Goal: Task Accomplishment & Management: Complete application form

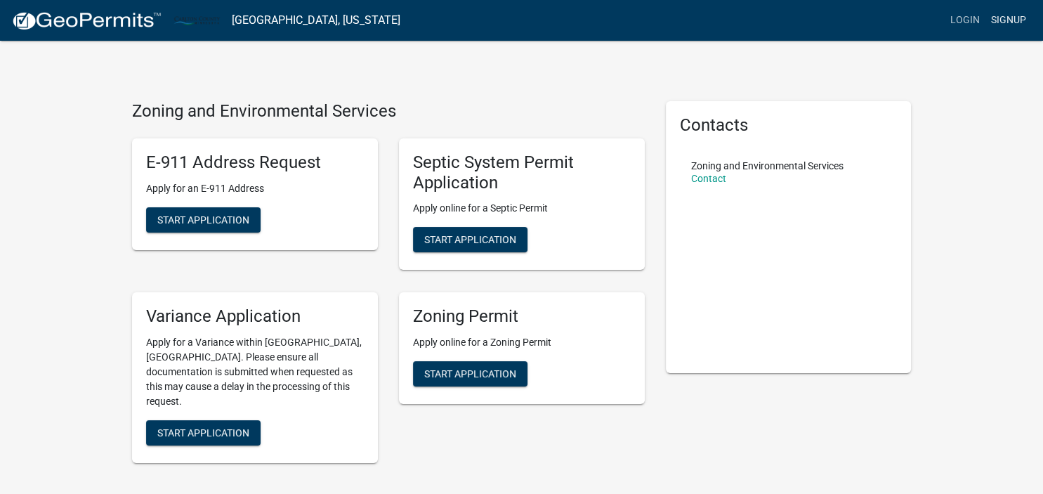
click at [1009, 22] on link "Signup" at bounding box center [1009, 20] width 46 height 27
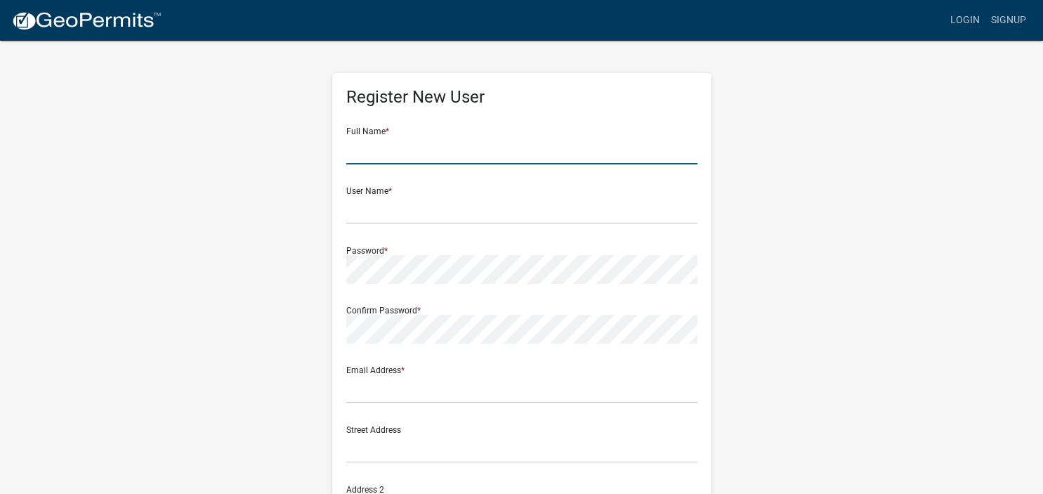
click at [419, 157] on input "text" at bounding box center [521, 150] width 351 height 29
type input "[PERSON_NAME]"
click at [195, 190] on div "Register New User Full Name * [PERSON_NAME] User Name * Password * Confirm Pass…" at bounding box center [522, 415] width 801 height 752
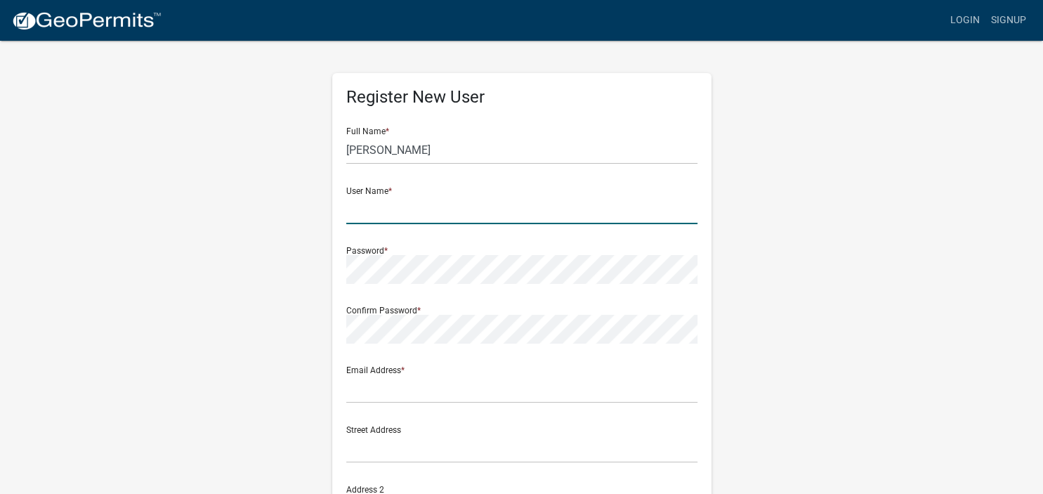
click at [376, 209] on input "text" at bounding box center [521, 209] width 351 height 29
type input "Akkermanj"
click at [235, 197] on div "Register New User Full Name * [PERSON_NAME] User Name * Akkermanj Password * Co…" at bounding box center [522, 415] width 801 height 752
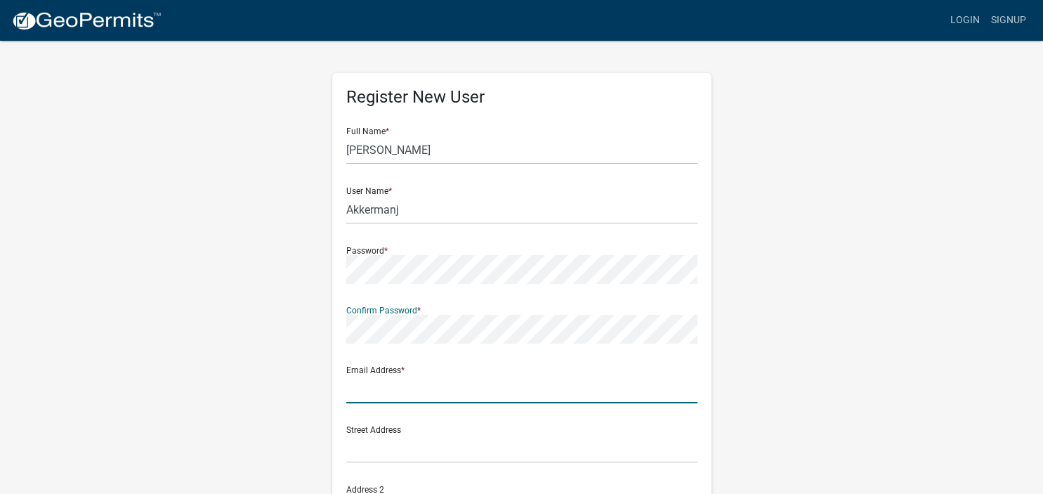
click at [440, 387] on input "text" at bounding box center [521, 388] width 351 height 29
type input "[EMAIL_ADDRESS][PERSON_NAME][DOMAIN_NAME]"
click at [226, 263] on div "Register New User Full Name * [PERSON_NAME] User Name * Akkermanj Password * Co…" at bounding box center [522, 415] width 801 height 752
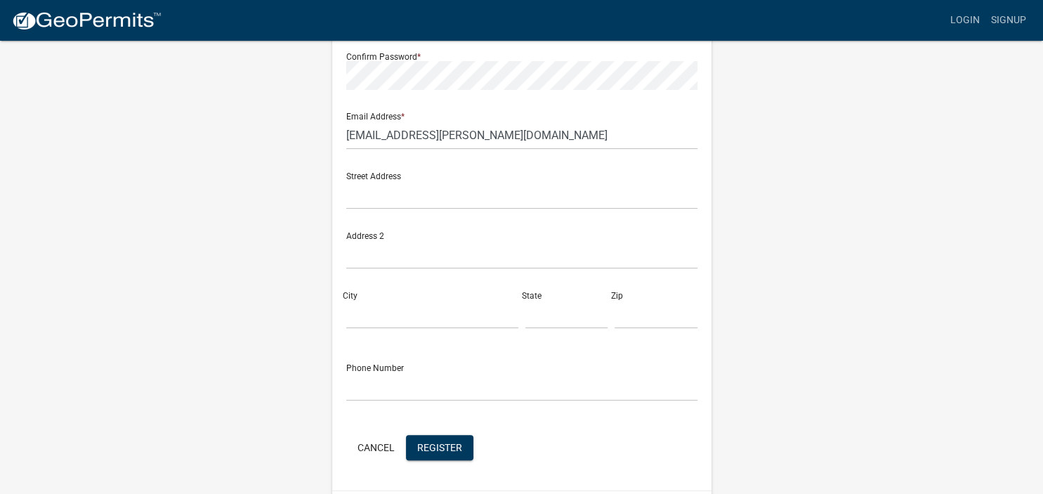
scroll to position [222, 0]
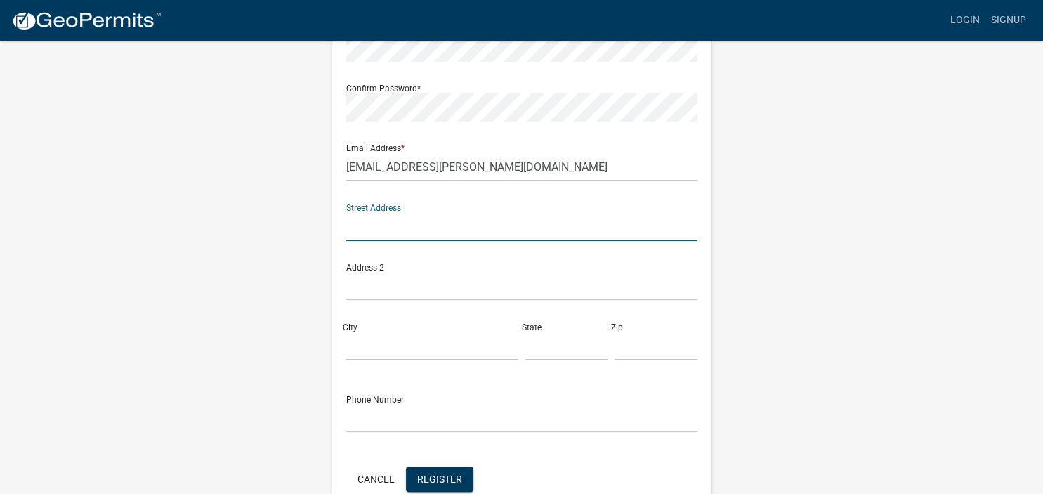
click at [376, 228] on input "text" at bounding box center [521, 226] width 351 height 29
type input "[STREET_ADDRESS]"
type input "AUSTIN"
type input "MN"
type input "55912-9554"
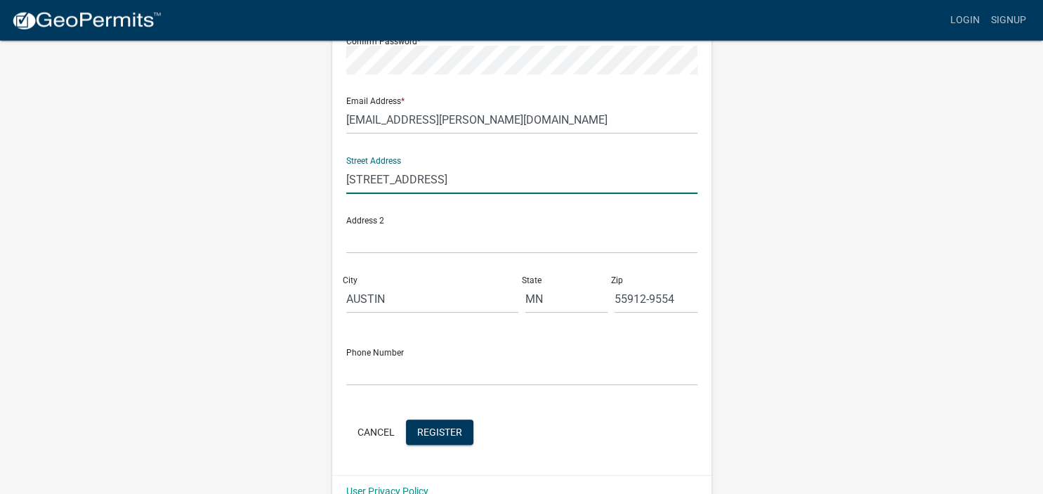
scroll to position [296, 0]
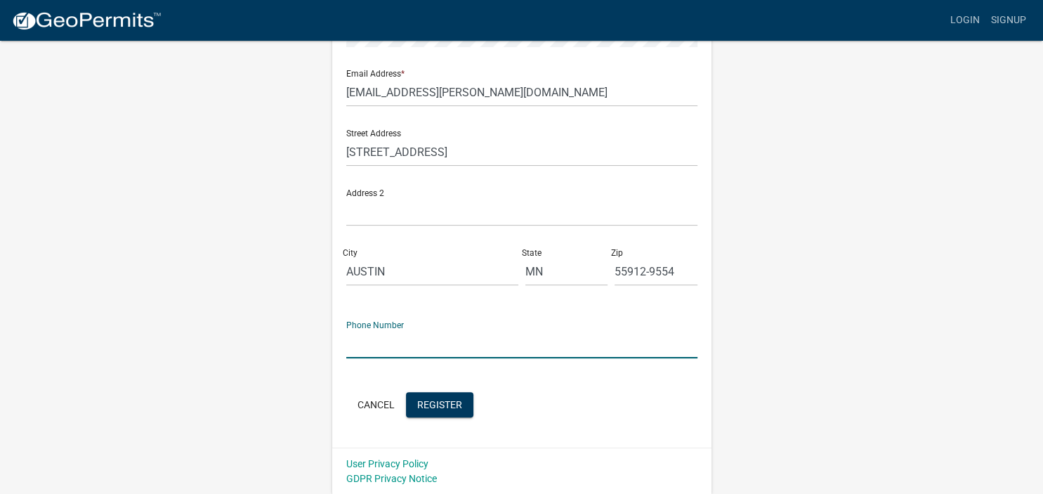
click at [353, 345] on input "text" at bounding box center [521, 343] width 351 height 29
click at [363, 339] on input "5074388217" at bounding box center [521, 343] width 351 height 29
click at [386, 345] on input "507-4388217" at bounding box center [521, 343] width 351 height 29
type input "[PHONE_NUMBER]"
click at [204, 343] on div "Register New User Full Name * [PERSON_NAME] User Name * Akkermanj Password * Co…" at bounding box center [522, 119] width 801 height 752
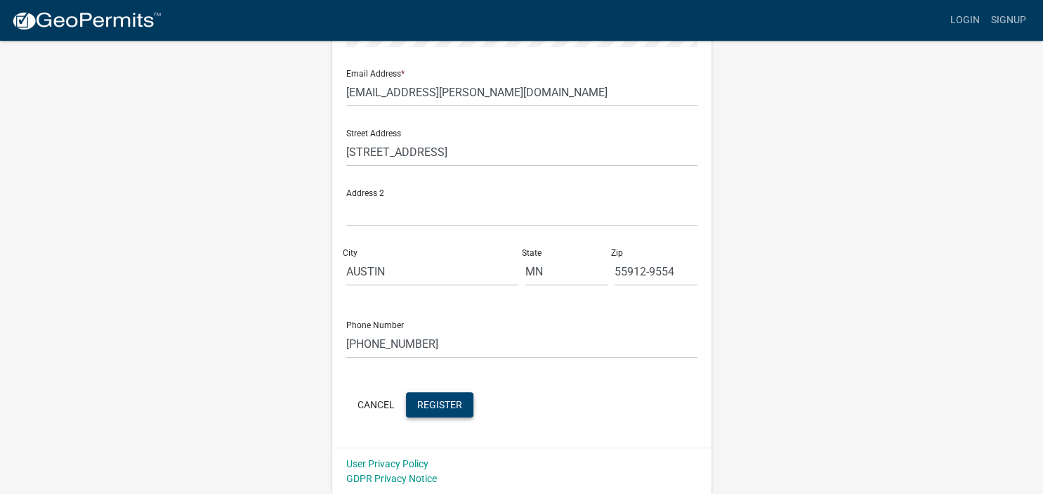
click at [440, 401] on span "Register" at bounding box center [439, 403] width 45 height 11
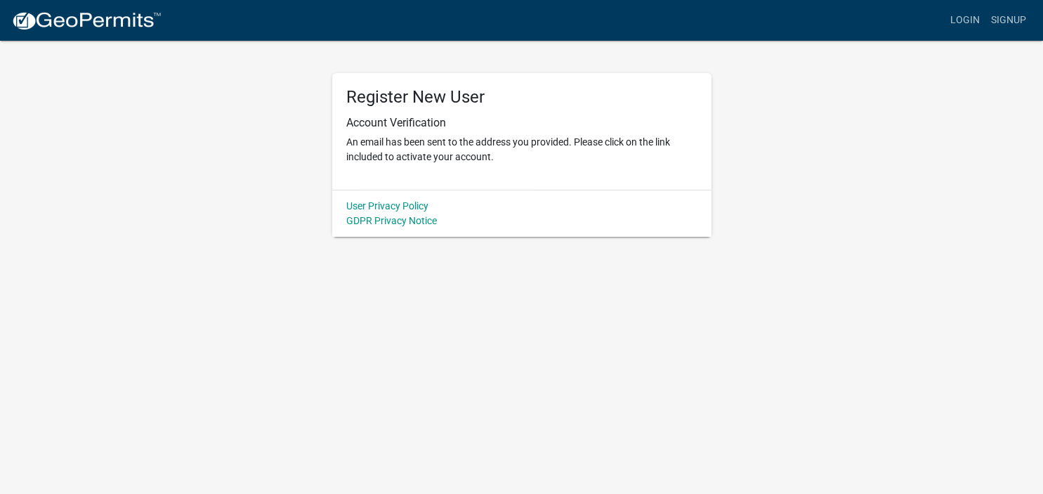
scroll to position [0, 0]
